Goal: Task Accomplishment & Management: Use online tool/utility

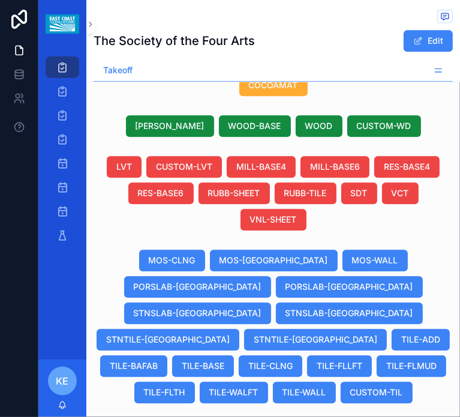
scroll to position [679, 0]
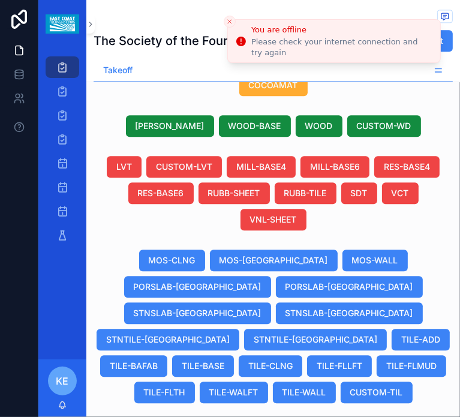
click at [230, 19] on icon "Close toast" at bounding box center [229, 21] width 7 height 7
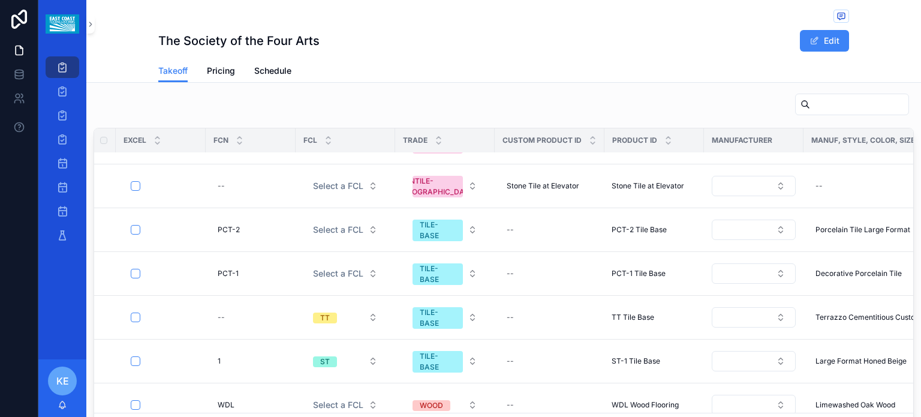
scroll to position [573, 0]
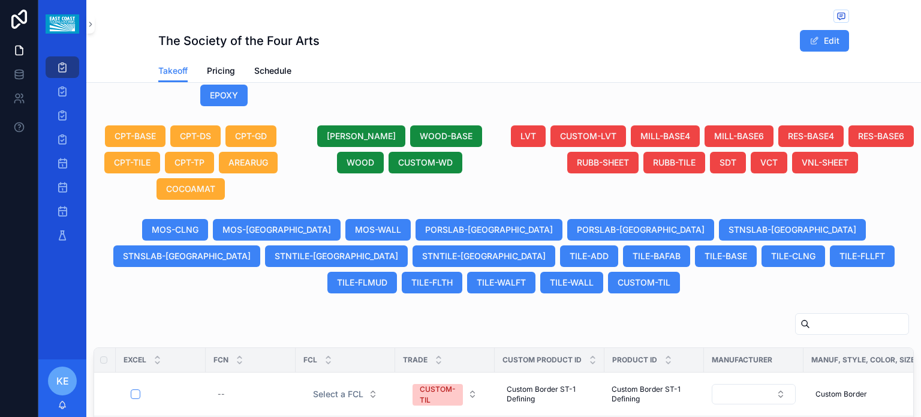
click at [810, 315] on input "scrollable content" at bounding box center [859, 323] width 98 height 17
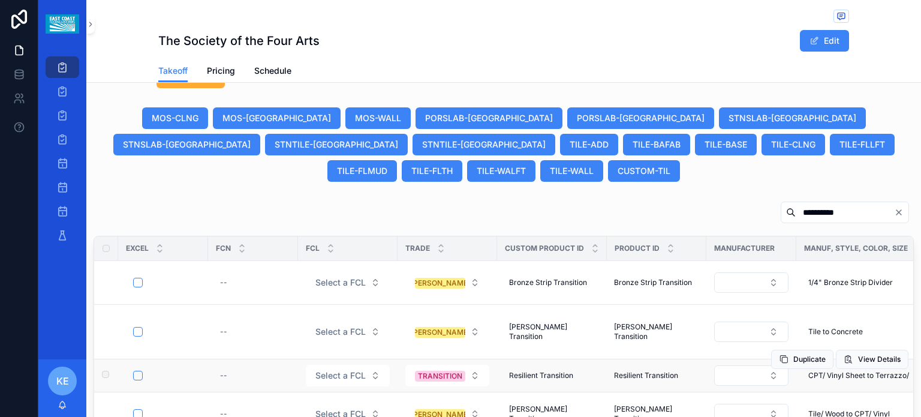
scroll to position [743, 0]
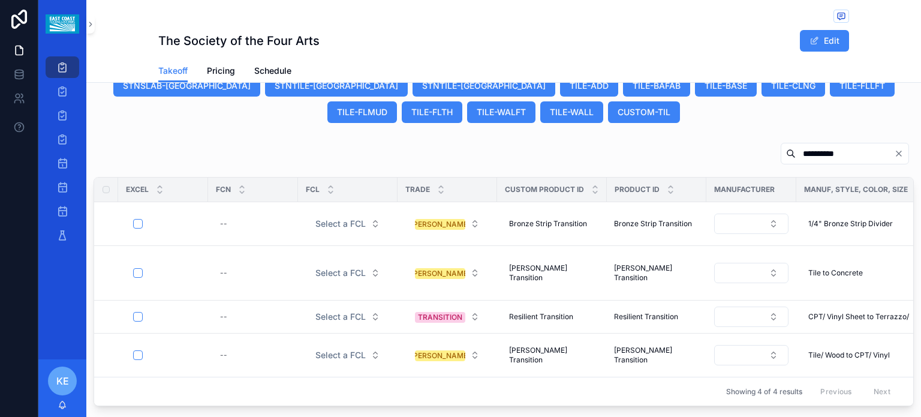
type input "**********"
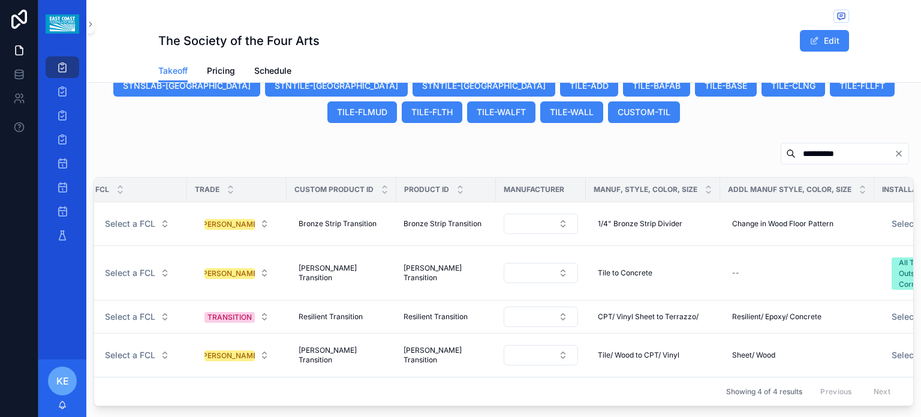
scroll to position [0, 0]
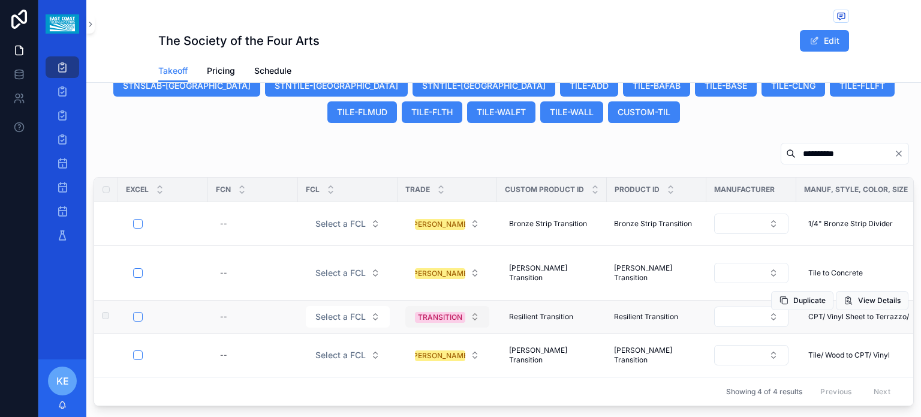
click at [475, 306] on button "TRANSITION" at bounding box center [447, 317] width 84 height 22
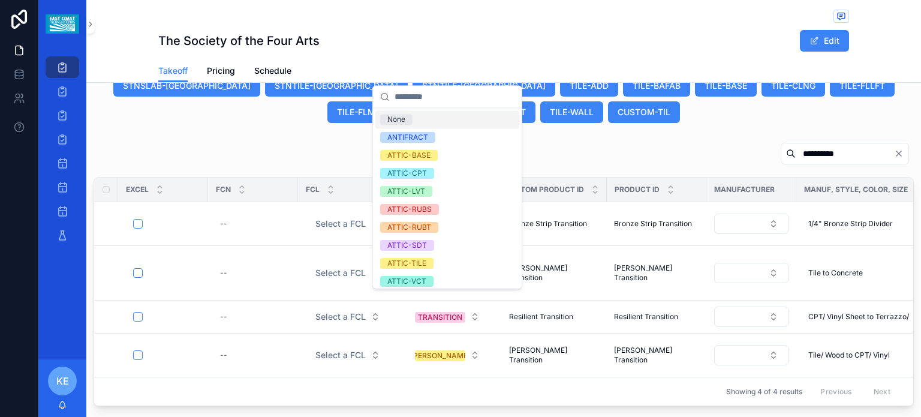
click at [406, 98] on input "scrollable content" at bounding box center [454, 97] width 120 height 22
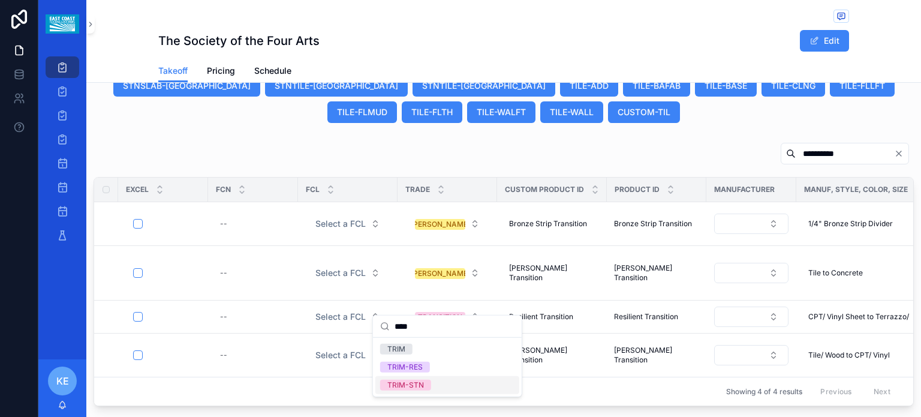
type input "****"
click at [296, 385] on div "Showing 4 of 4 results Previous Next" at bounding box center [503, 390] width 819 height 29
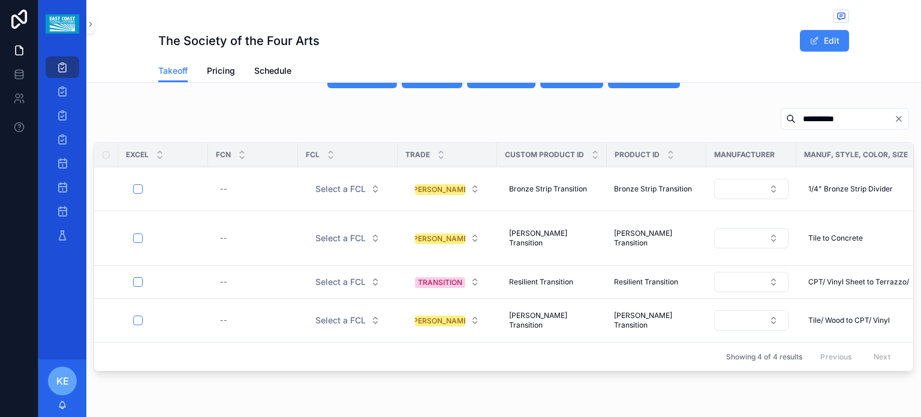
scroll to position [803, 0]
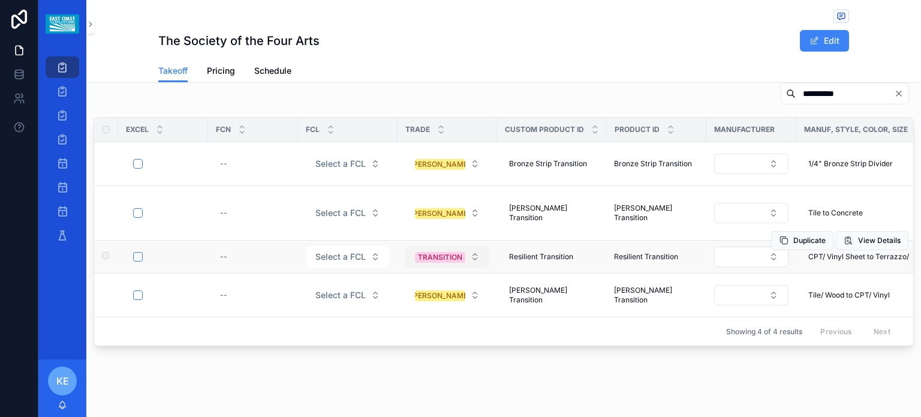
click at [477, 246] on button "TRANSITION" at bounding box center [447, 257] width 84 height 22
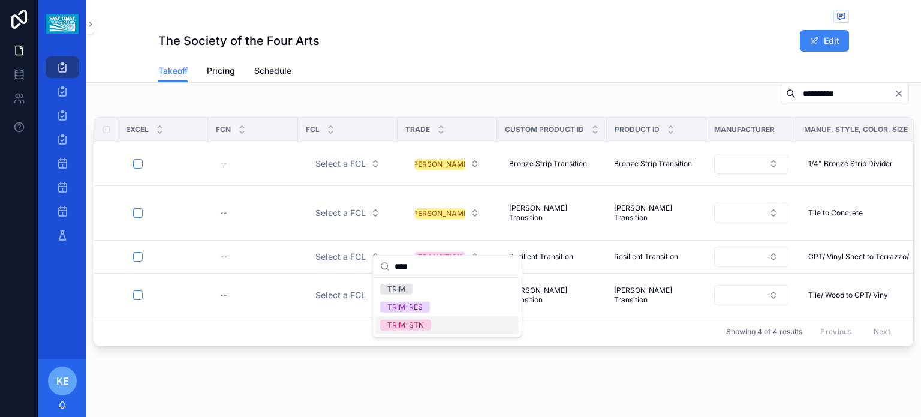
type input "****"
click at [395, 326] on div "TRIM-STN" at bounding box center [405, 325] width 37 height 11
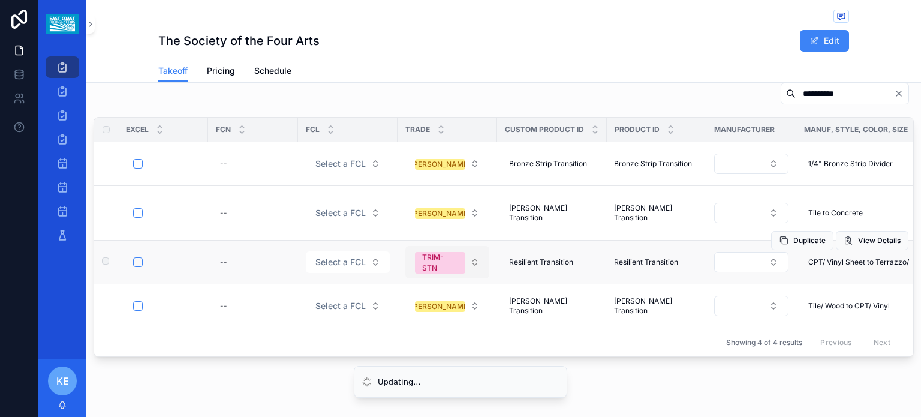
click at [476, 246] on button "TRIM-STN" at bounding box center [447, 262] width 84 height 32
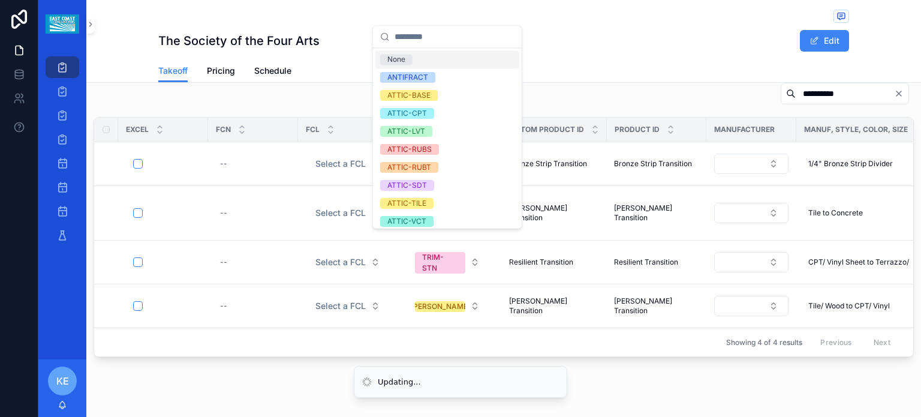
click at [412, 32] on input "scrollable content" at bounding box center [454, 37] width 120 height 22
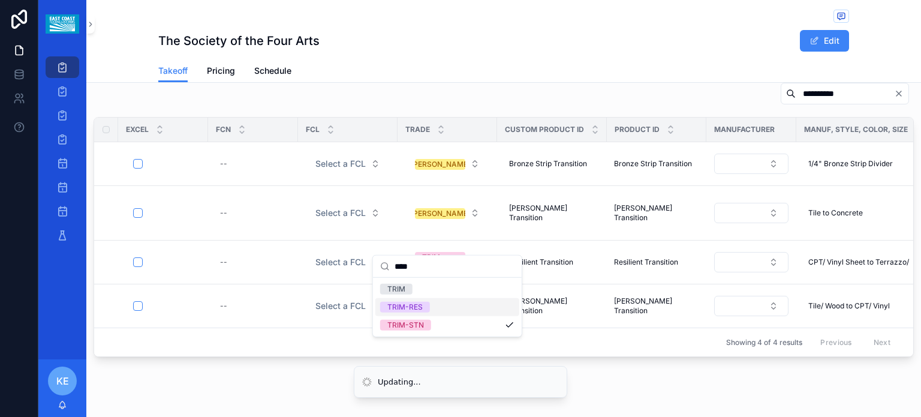
type input "****"
click at [421, 307] on div "TRIM-RES" at bounding box center [404, 307] width 35 height 11
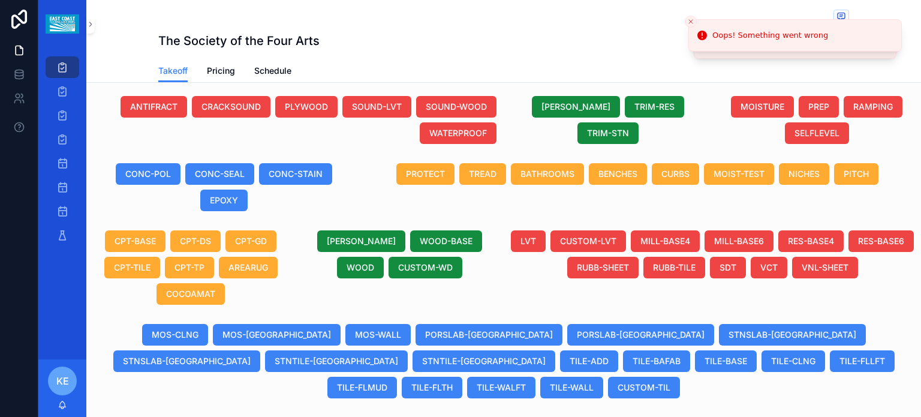
scroll to position [404, 0]
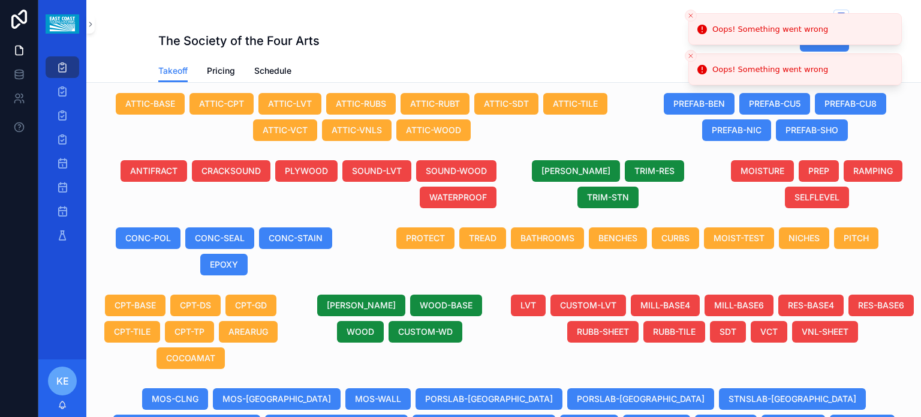
click at [688, 19] on icon "Close toast" at bounding box center [690, 15] width 7 height 7
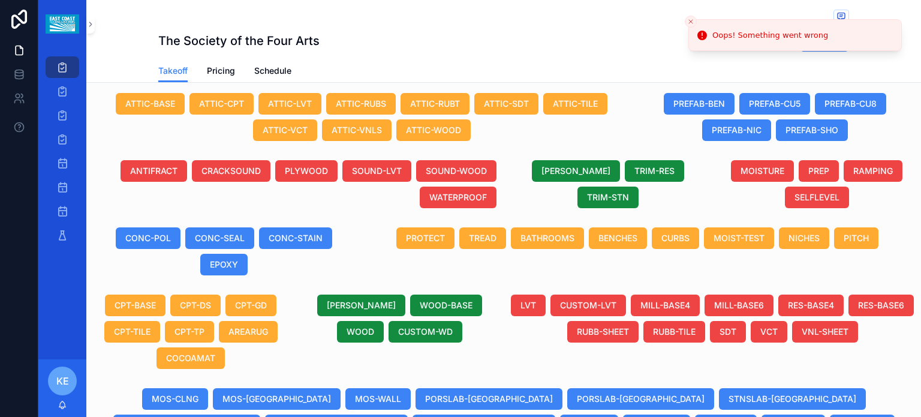
click at [691, 26] on button "Close toast" at bounding box center [691, 22] width 12 height 12
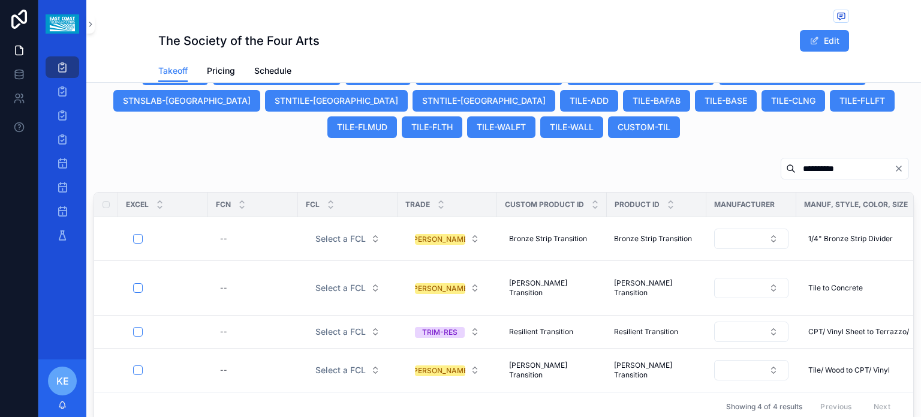
scroll to position [728, 0]
click at [896, 167] on icon "Clear" at bounding box center [898, 169] width 5 height 5
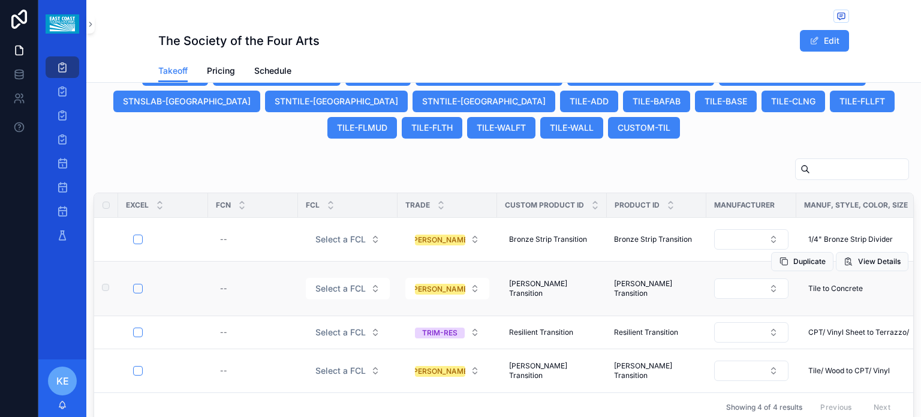
scroll to position [739, 0]
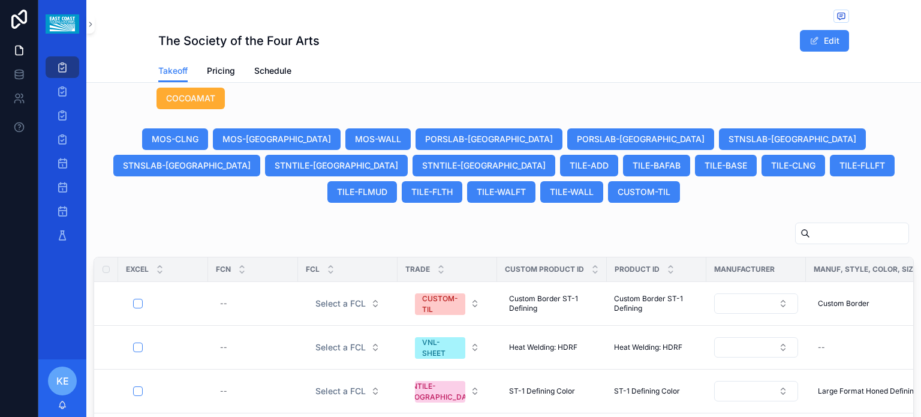
scroll to position [608, 0]
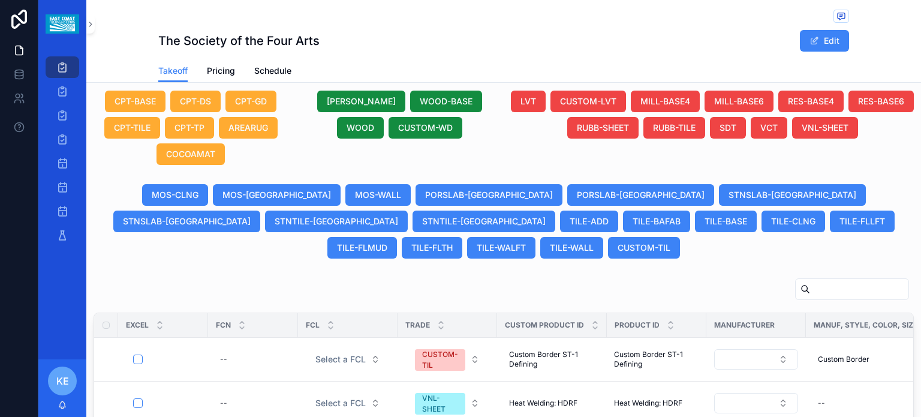
click at [810, 281] on input "scrollable content" at bounding box center [859, 289] width 98 height 17
paste input "**********"
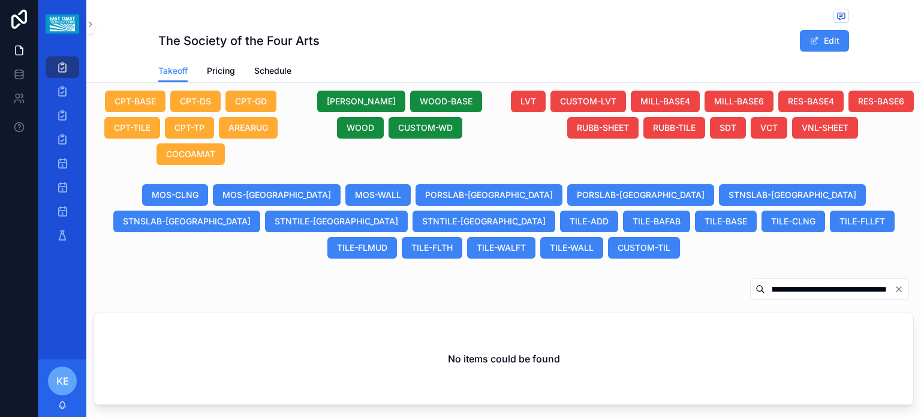
type input "**********"
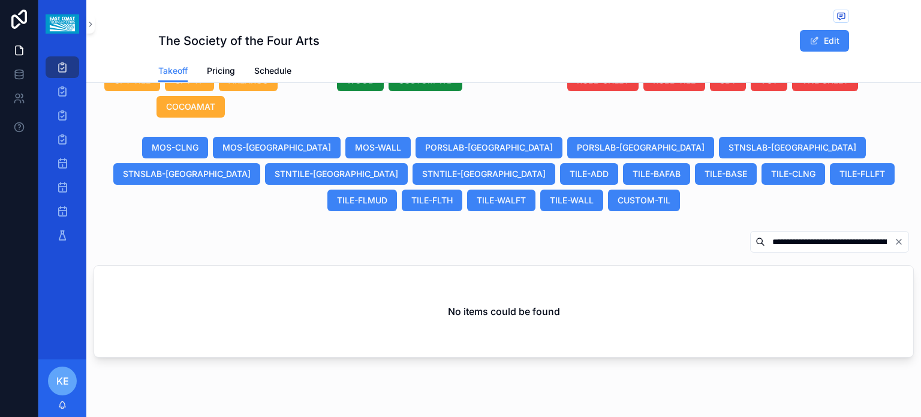
scroll to position [662, 0]
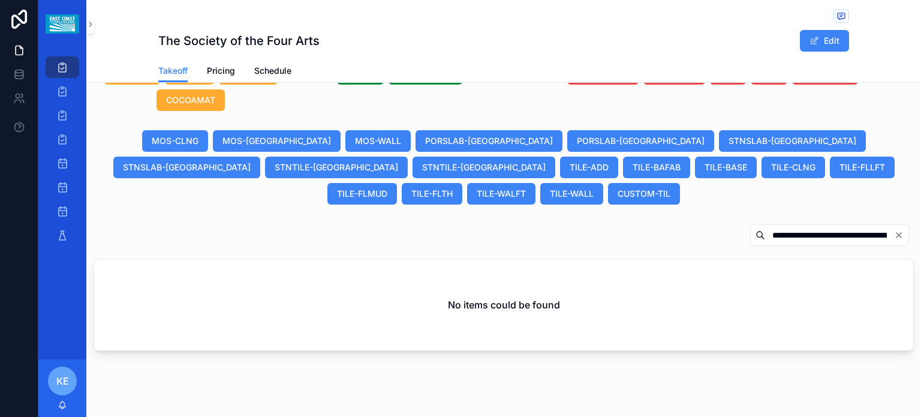
click at [894, 230] on icon "Clear" at bounding box center [899, 235] width 10 height 10
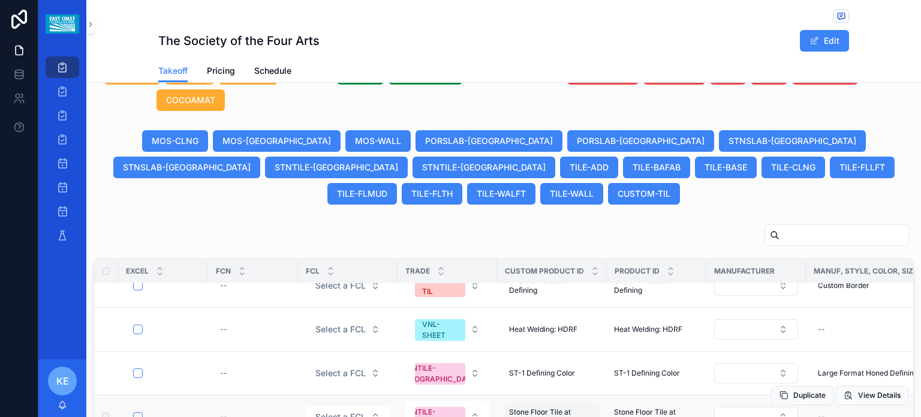
scroll to position [20, 0]
click at [784, 227] on input "scrollable content" at bounding box center [843, 235] width 129 height 17
paste input "**********"
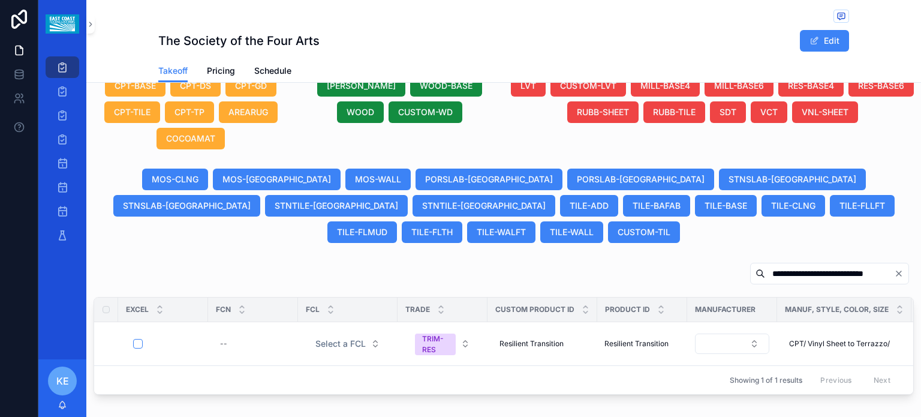
scroll to position [662, 0]
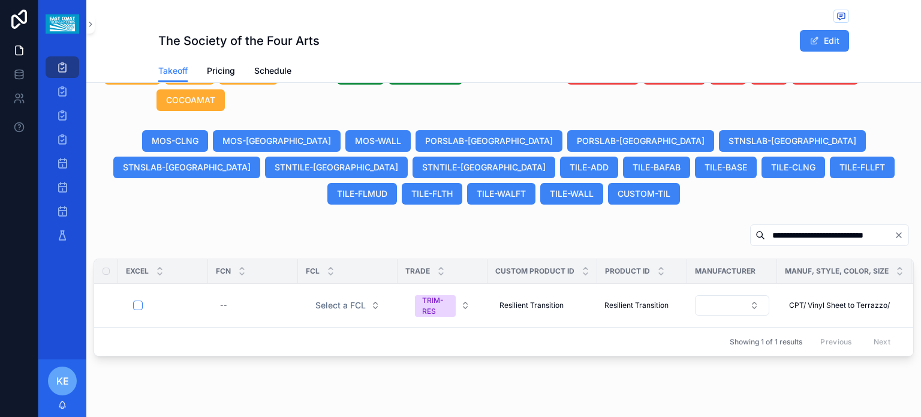
type input "**********"
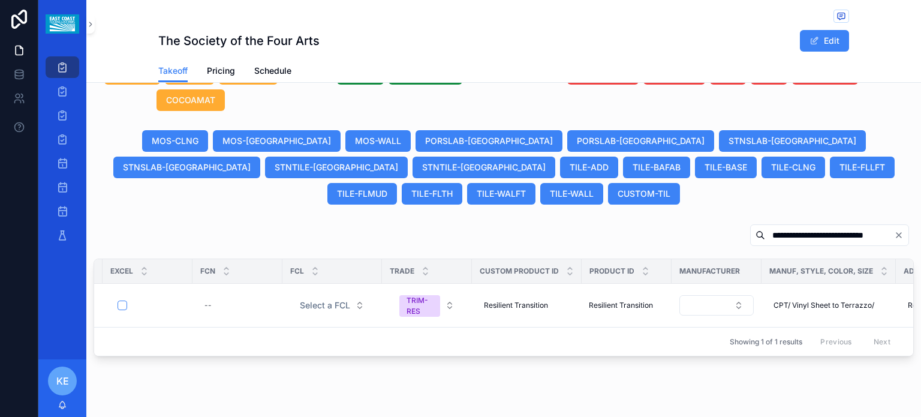
scroll to position [0, 0]
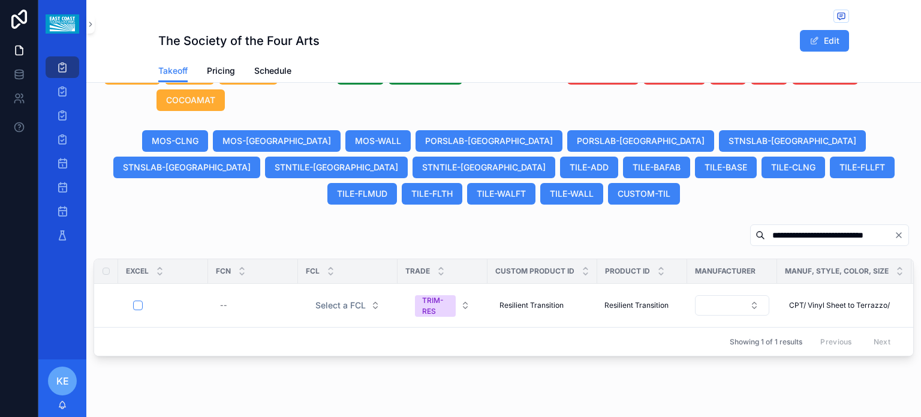
click at [894, 230] on icon "Clear" at bounding box center [899, 235] width 10 height 10
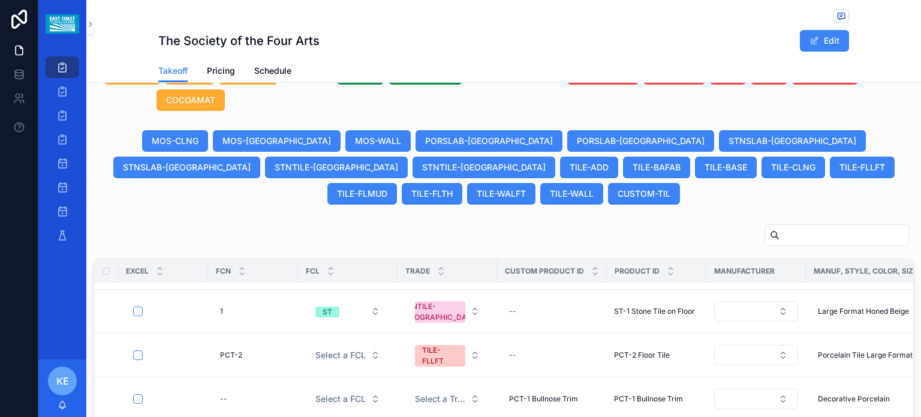
scroll to position [619, 0]
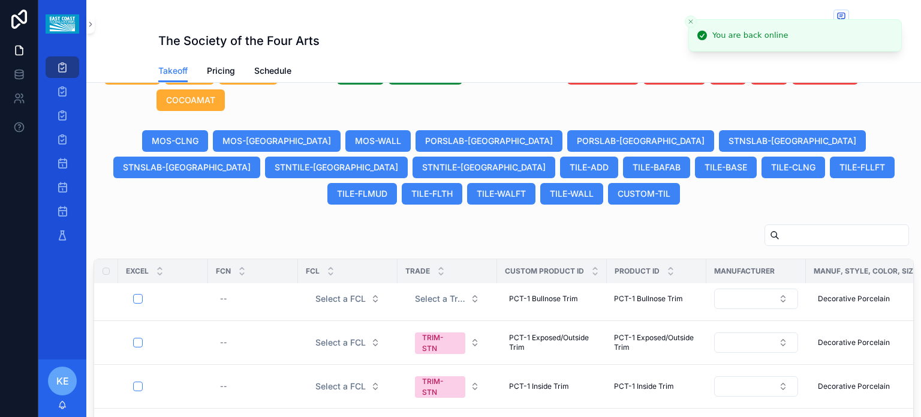
click at [578, 224] on div "scrollable content" at bounding box center [504, 238] width 820 height 28
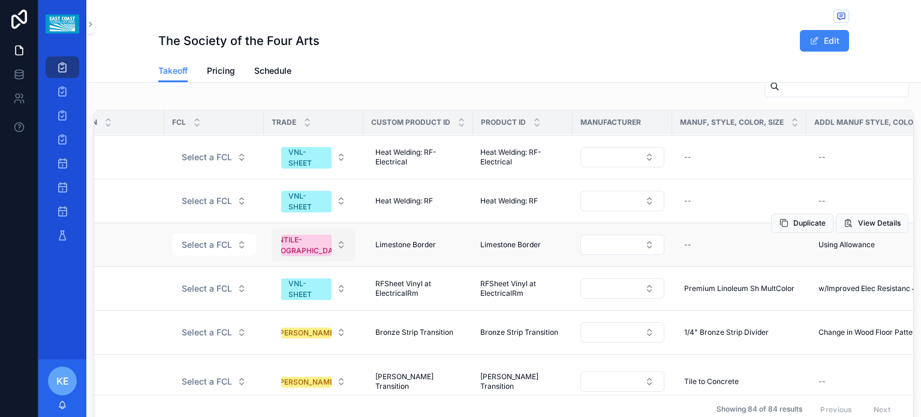
scroll to position [898, 134]
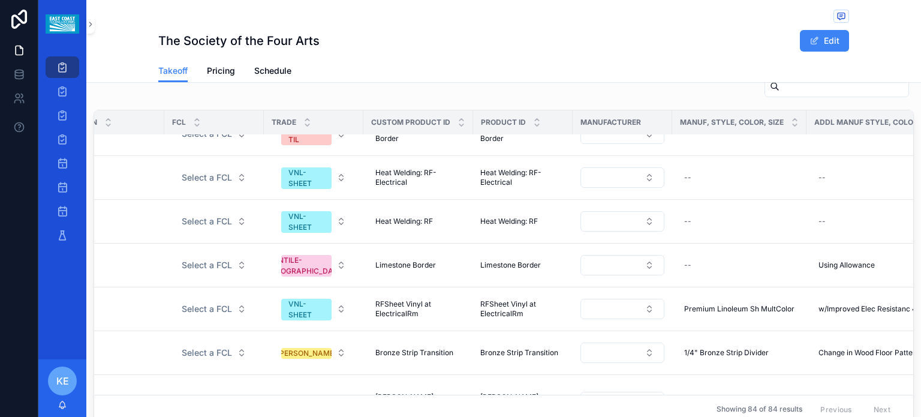
click at [156, 394] on div "Showing 84 of 84 results Previous Next" at bounding box center [503, 408] width 819 height 29
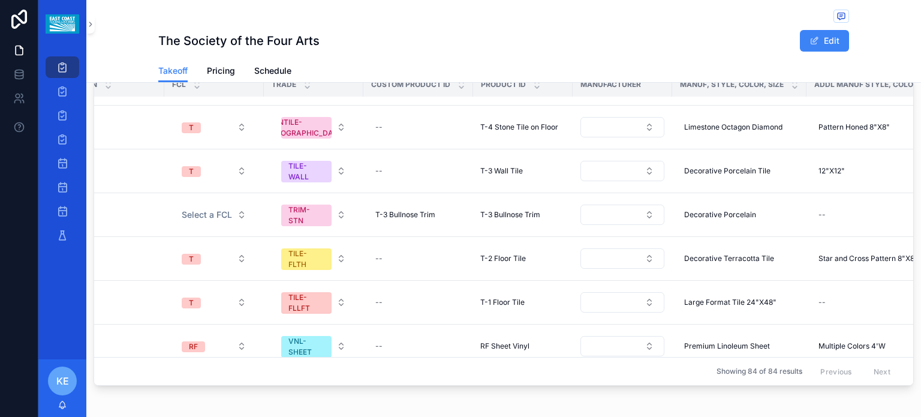
scroll to position [1716, 134]
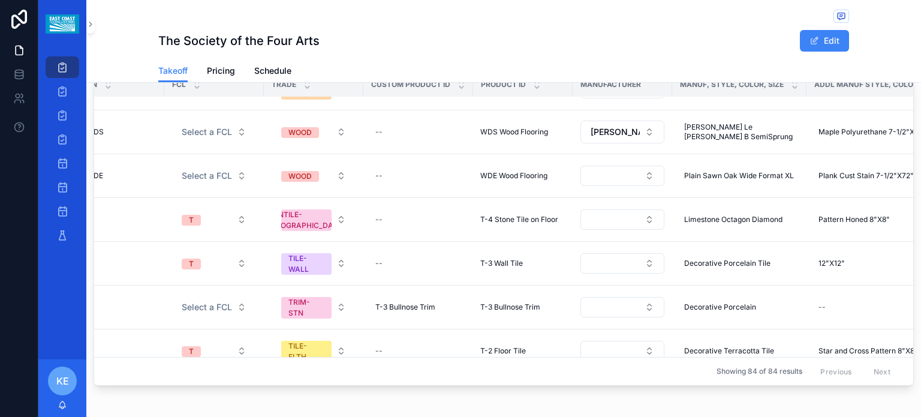
click at [215, 372] on div "Excel FCN FCL Trade Custom Product ID Product ID Manufacturer Manuf, Style, Col…" at bounding box center [503, 211] width 834 height 358
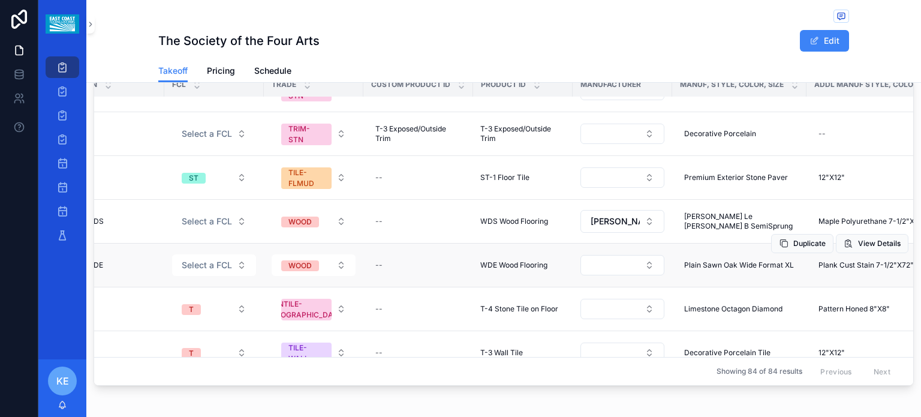
scroll to position [1556, 134]
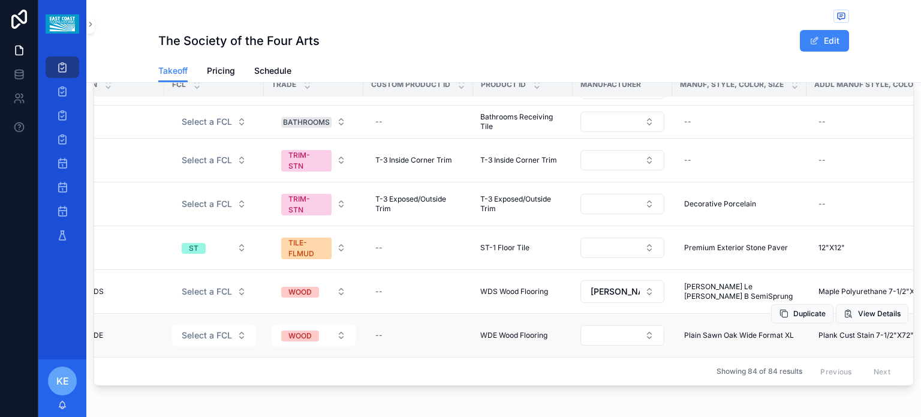
click at [331, 270] on td "WOOD" at bounding box center [314, 292] width 100 height 44
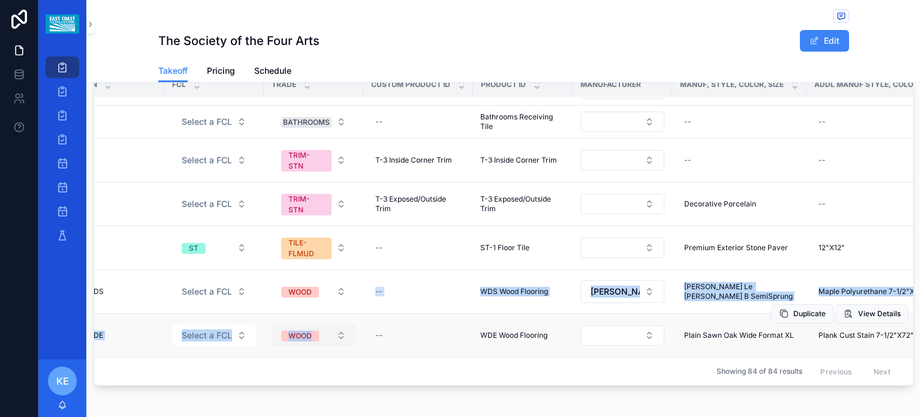
drag, startPoint x: 329, startPoint y: 280, endPoint x: 333, endPoint y: 321, distance: 41.6
click at [334, 321] on tbody "-- Select a FCL [PERSON_NAME] Bronze Strip Transition Bronze Strip Transition B…" at bounding box center [854, 239] width 1788 height 3396
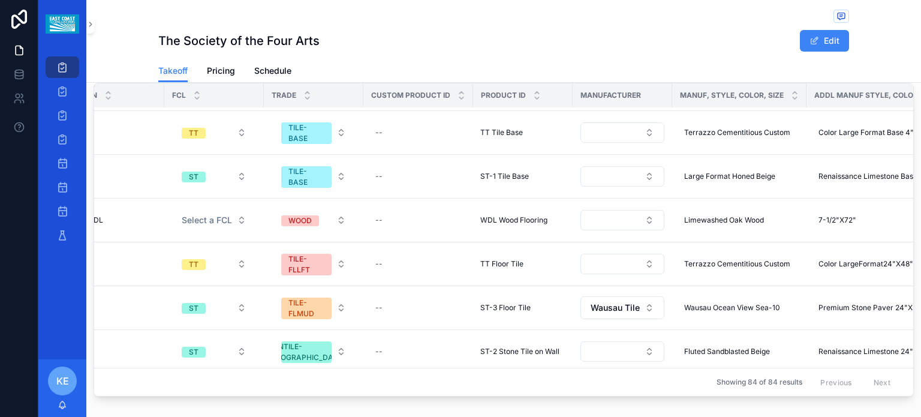
scroll to position [850, 0]
